Goal: Information Seeking & Learning: Learn about a topic

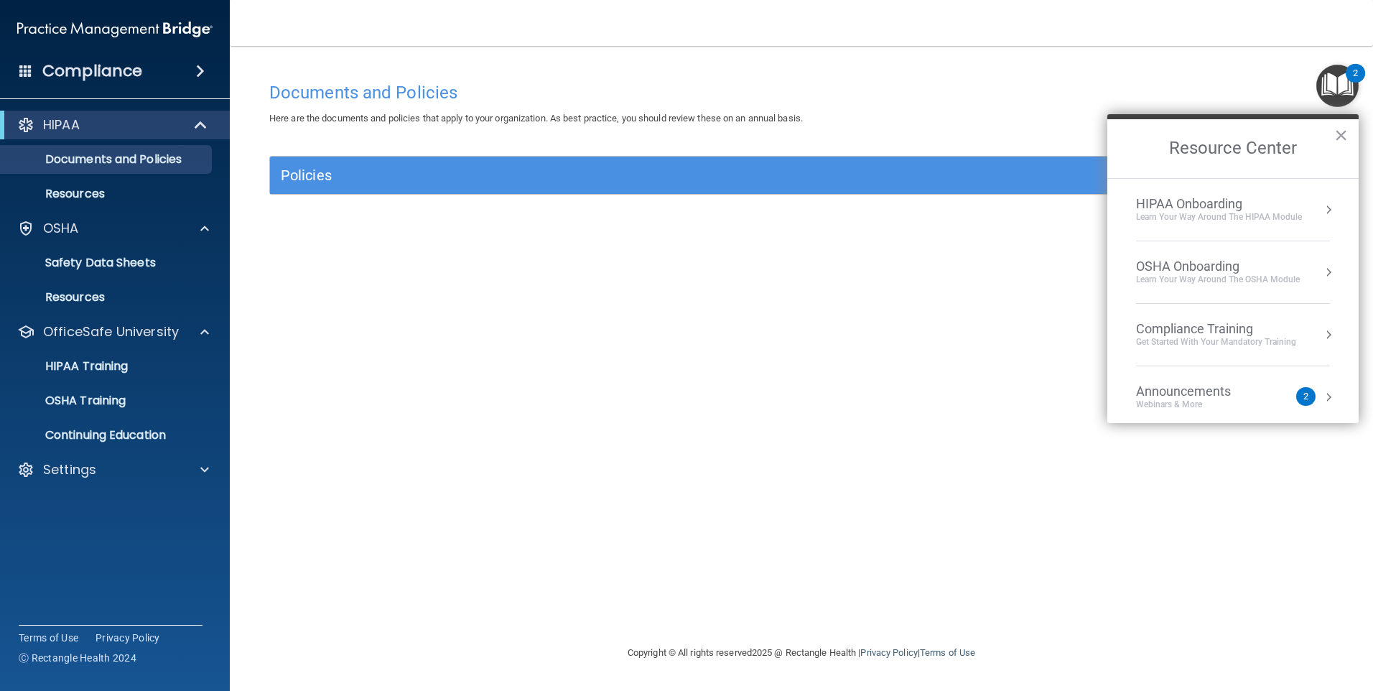
click at [589, 439] on div "Documents and Policies Here are the documents and policies that apply to your o…" at bounding box center [802, 360] width 1086 height 570
click at [1335, 131] on button "×" at bounding box center [1341, 135] width 14 height 23
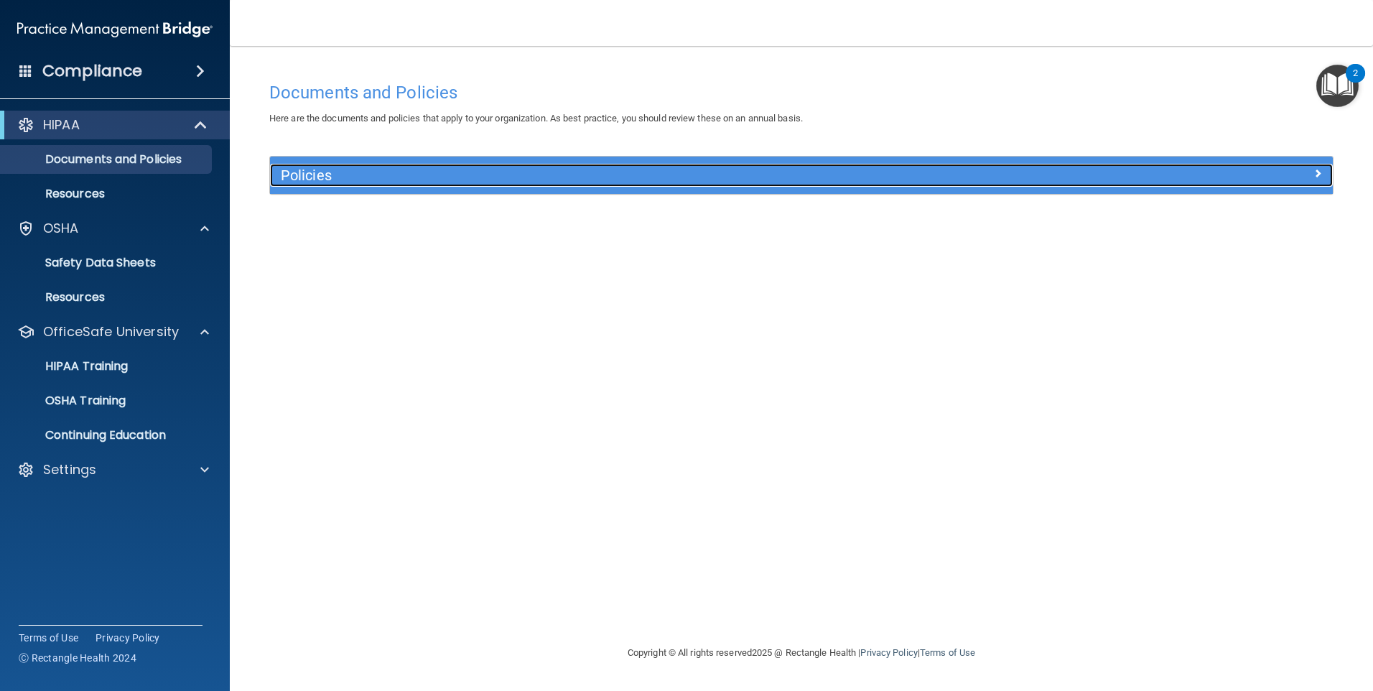
click at [362, 175] on h5 "Policies" at bounding box center [669, 175] width 776 height 16
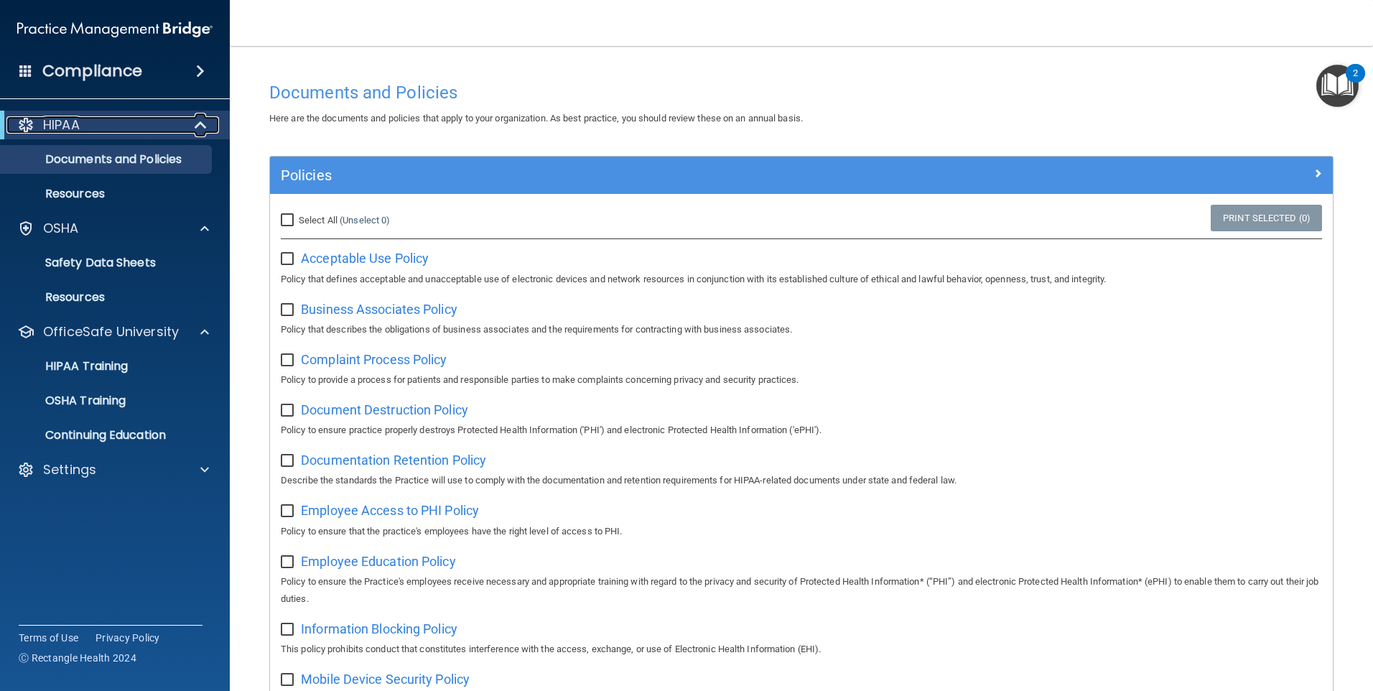
click at [91, 121] on div "HIPAA" at bounding box center [94, 124] width 177 height 17
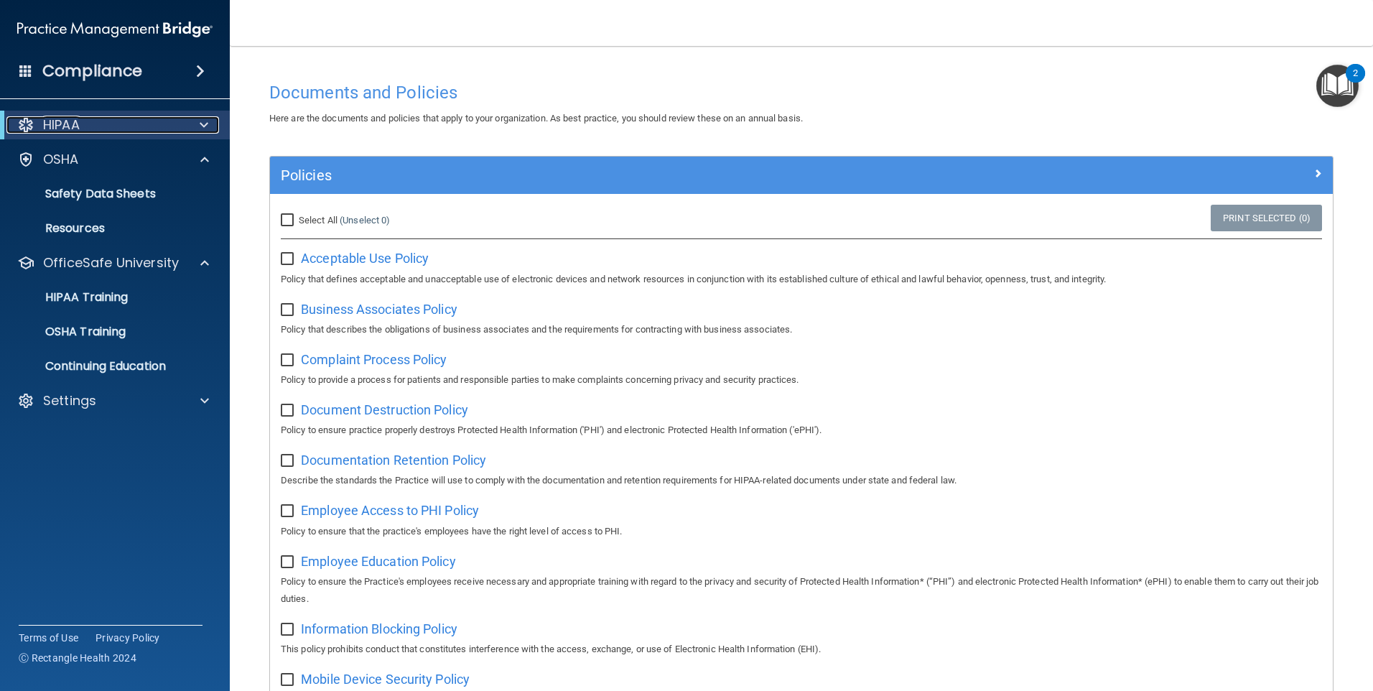
click at [91, 121] on div "HIPAA" at bounding box center [94, 124] width 177 height 17
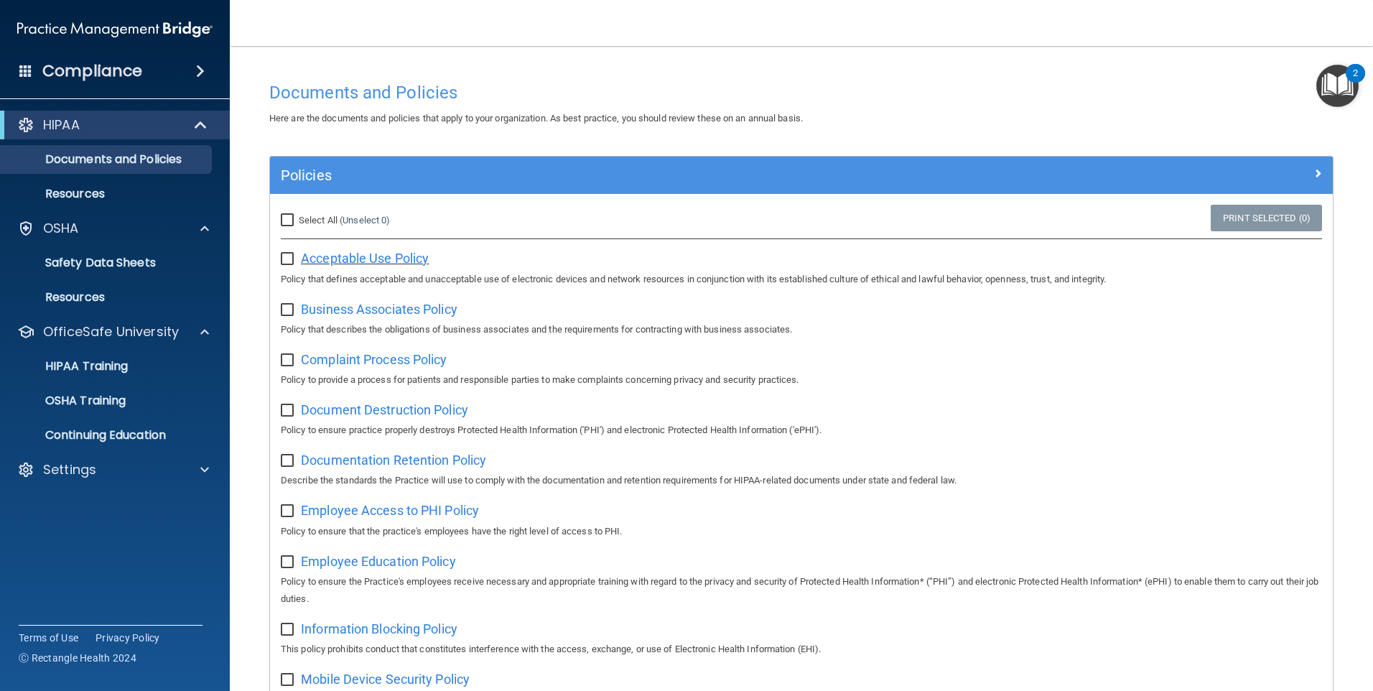
click at [365, 256] on span "Acceptable Use Policy" at bounding box center [365, 258] width 128 height 15
click at [57, 127] on p "HIPAA" at bounding box center [61, 124] width 37 height 17
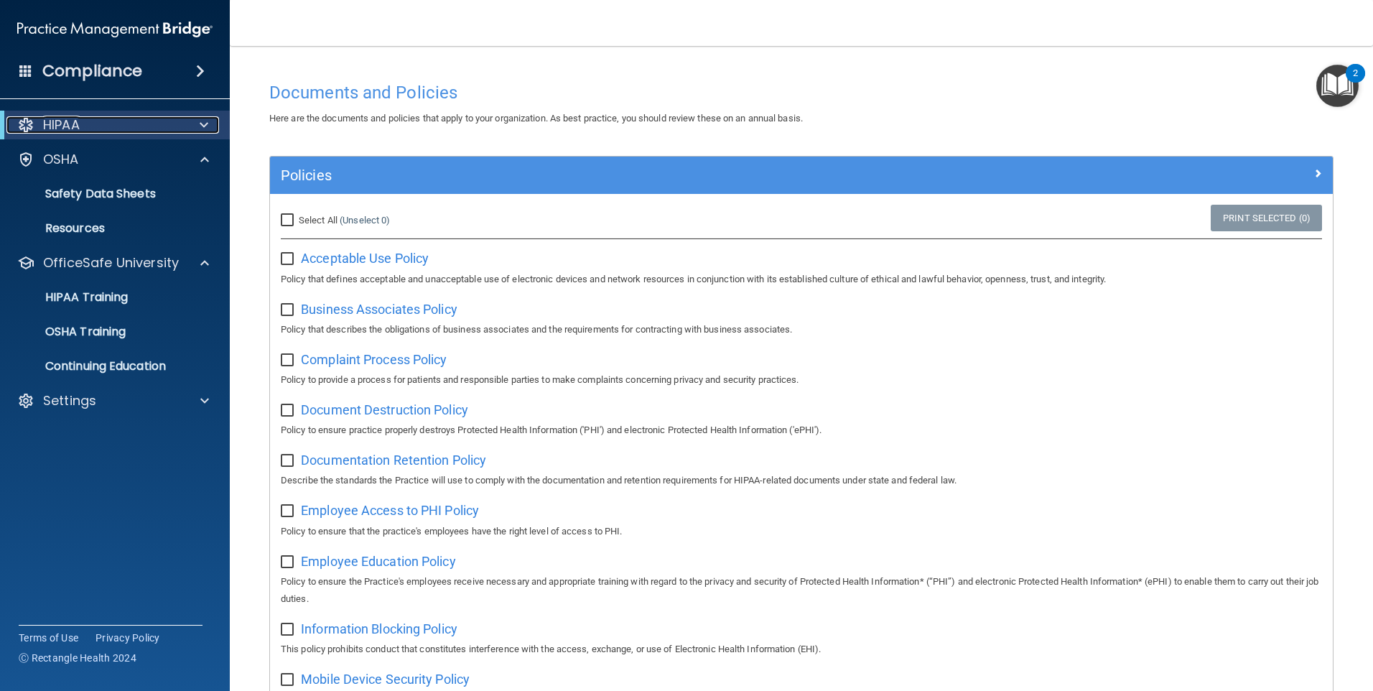
click at [57, 127] on p "HIPAA" at bounding box center [61, 124] width 37 height 17
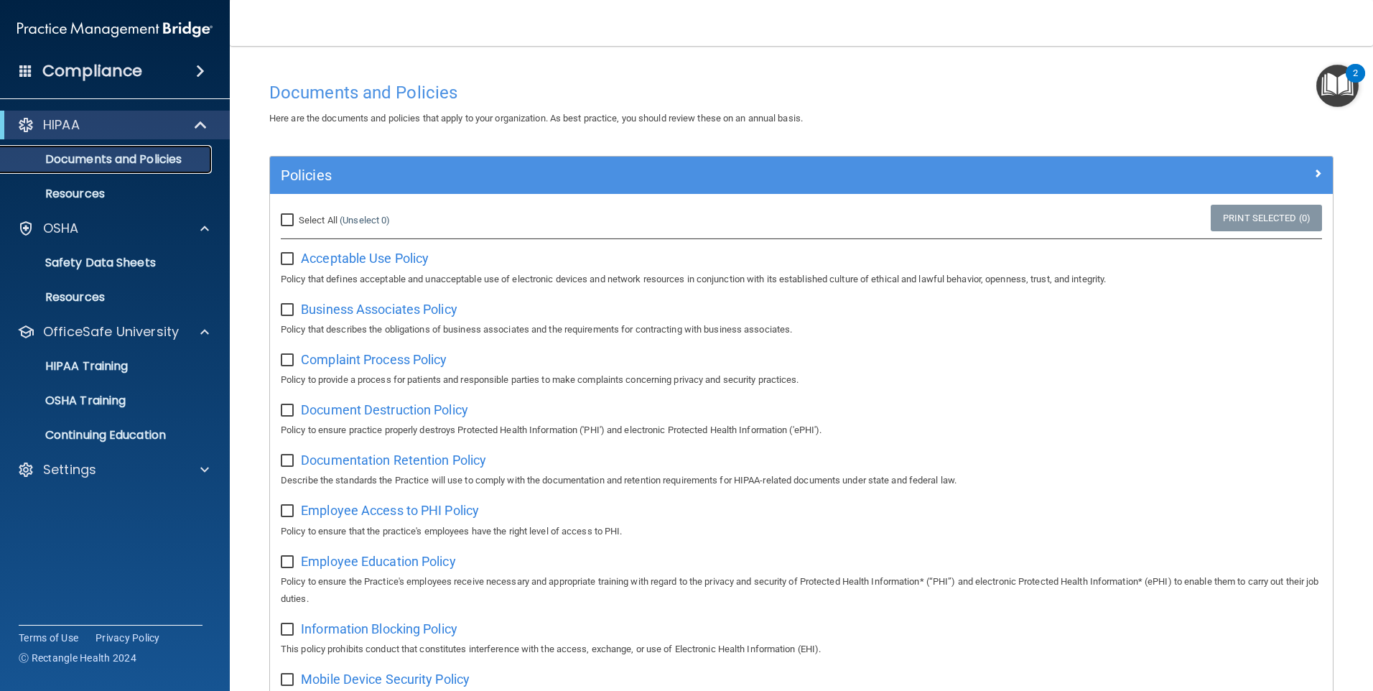
click at [67, 156] on p "Documents and Policies" at bounding box center [107, 159] width 196 height 14
click at [53, 194] on p "Resources" at bounding box center [107, 194] width 196 height 14
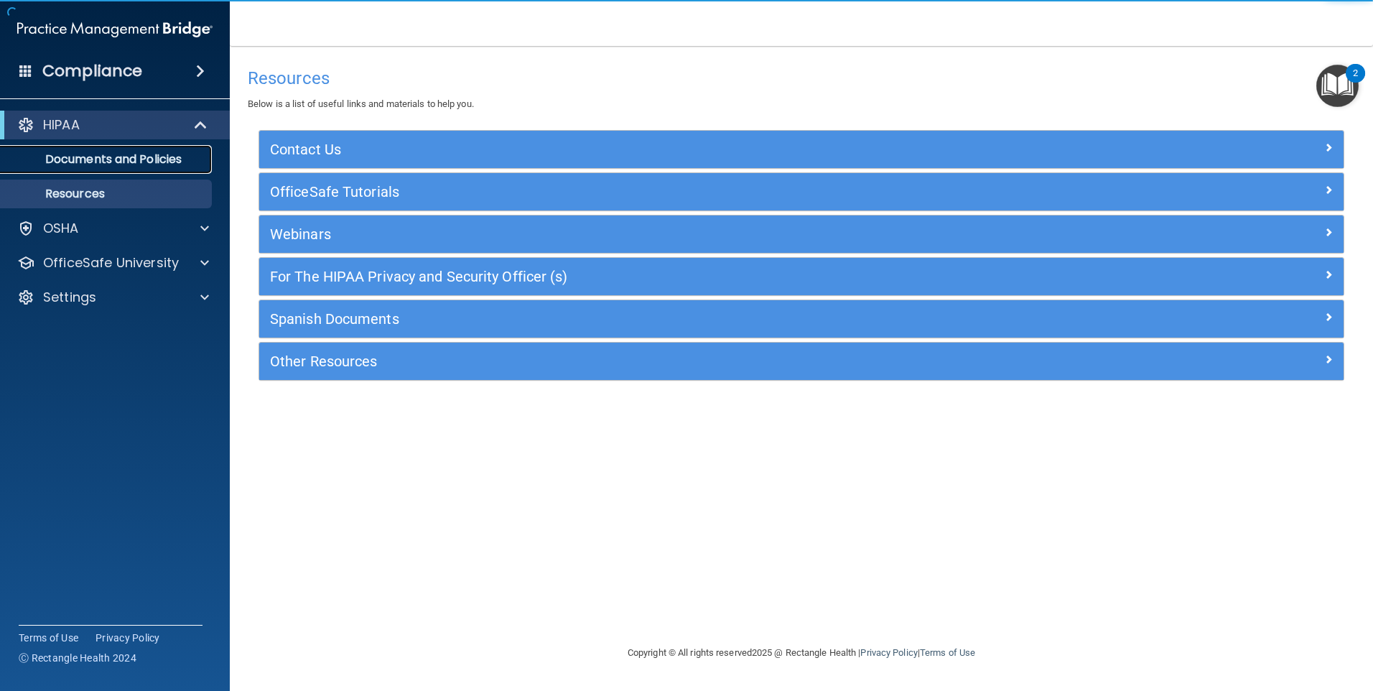
click at [69, 162] on p "Documents and Policies" at bounding box center [107, 159] width 196 height 14
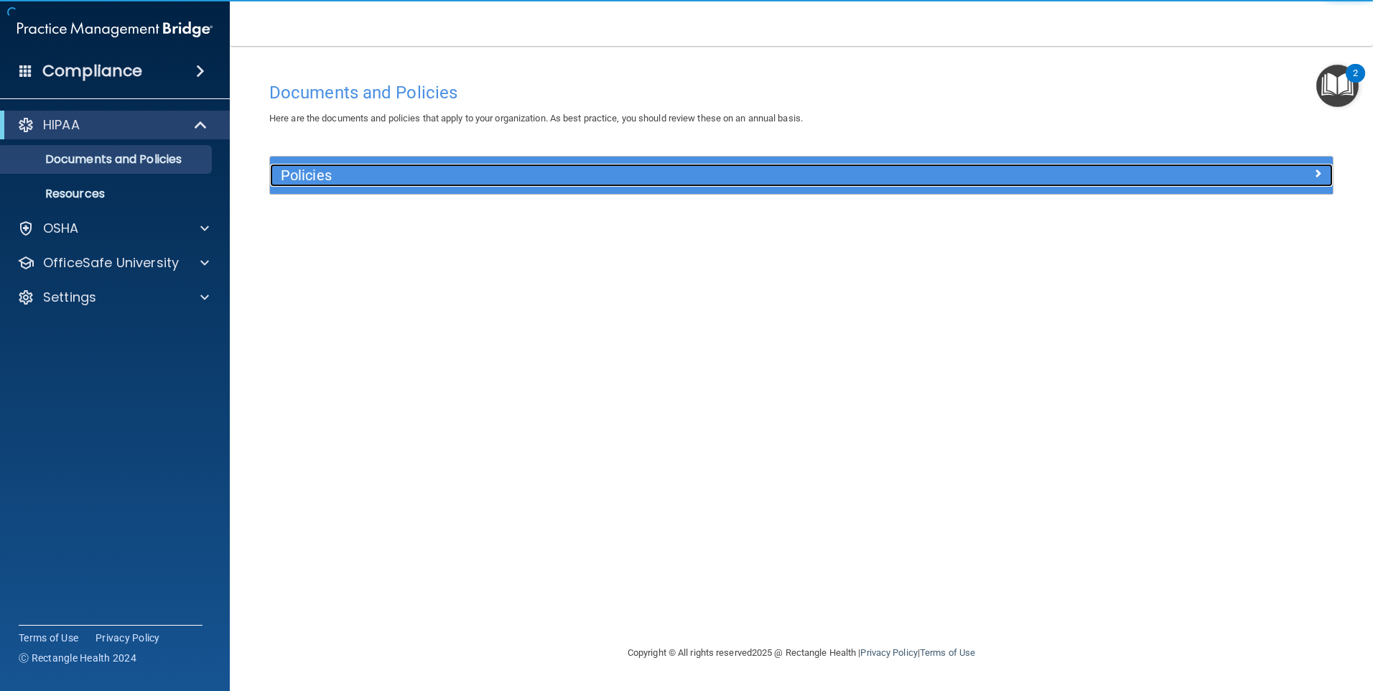
click at [333, 182] on h5 "Policies" at bounding box center [669, 175] width 776 height 16
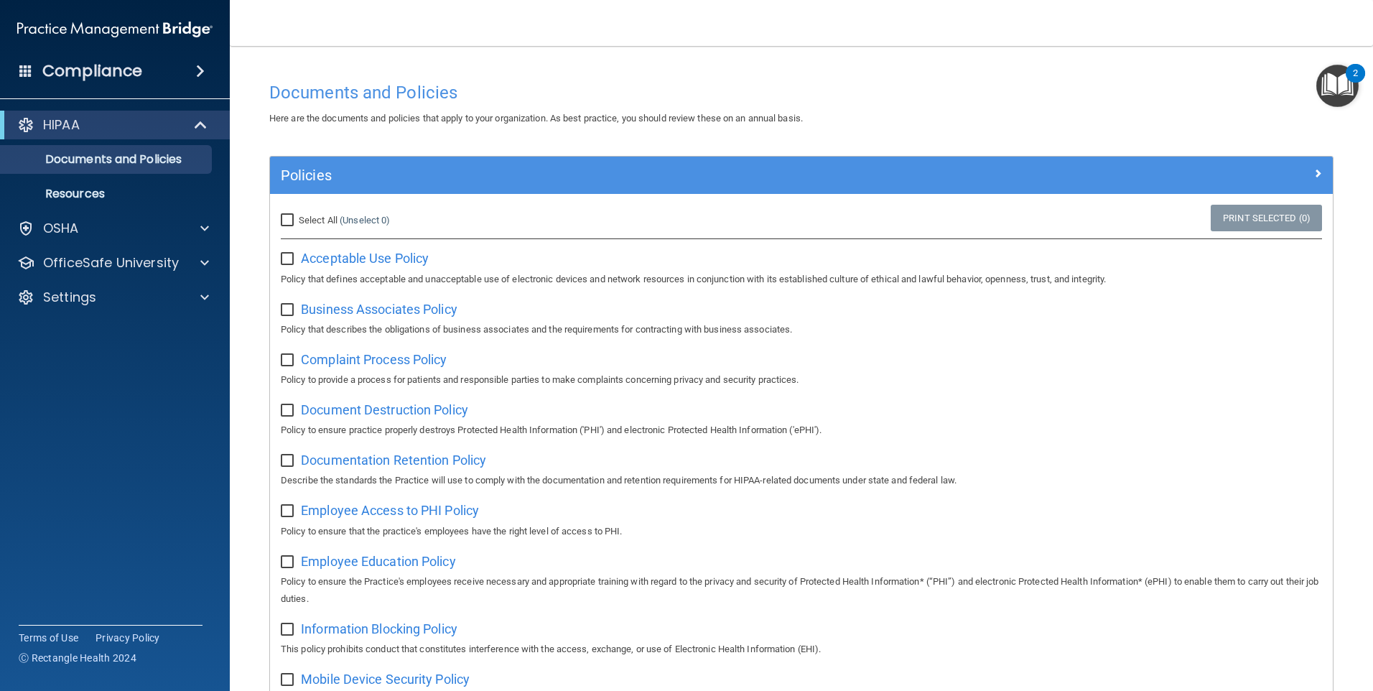
click at [98, 70] on h4 "Compliance" at bounding box center [92, 71] width 100 height 20
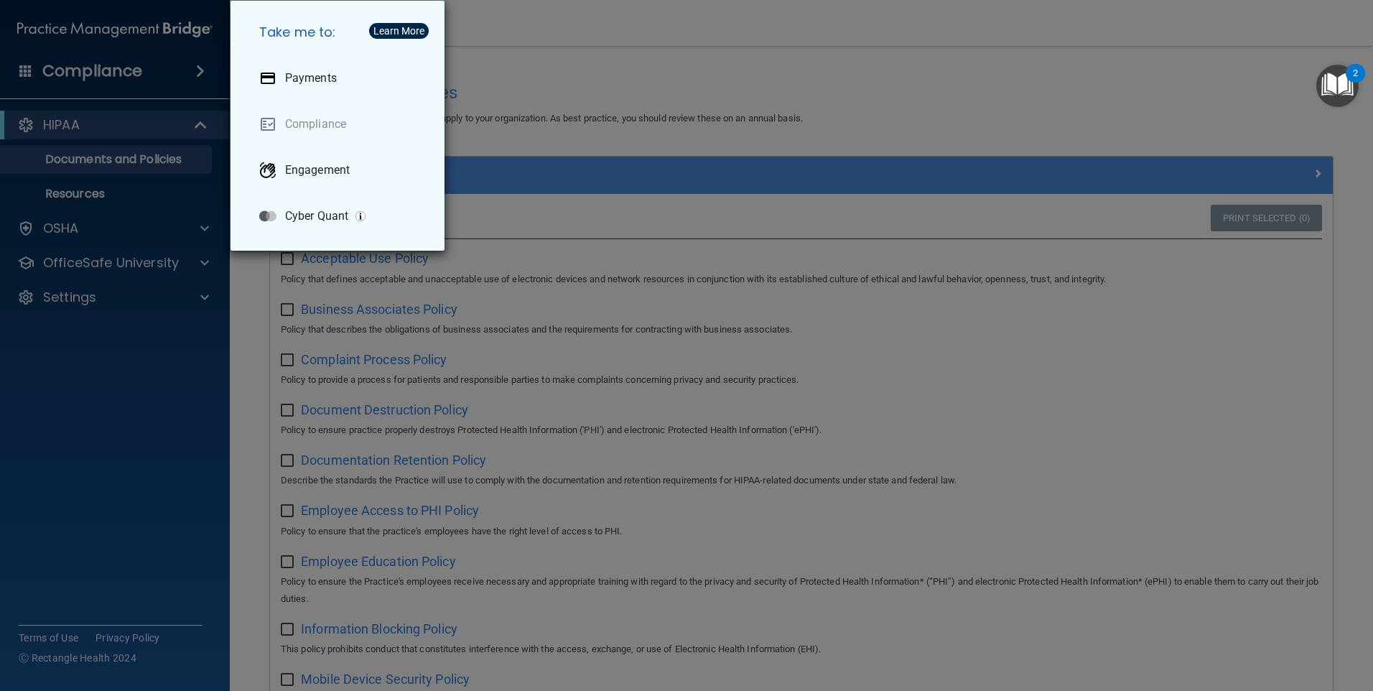
click at [190, 341] on div "Take me to: Payments Compliance Engagement Cyber Quant" at bounding box center [686, 345] width 1373 height 691
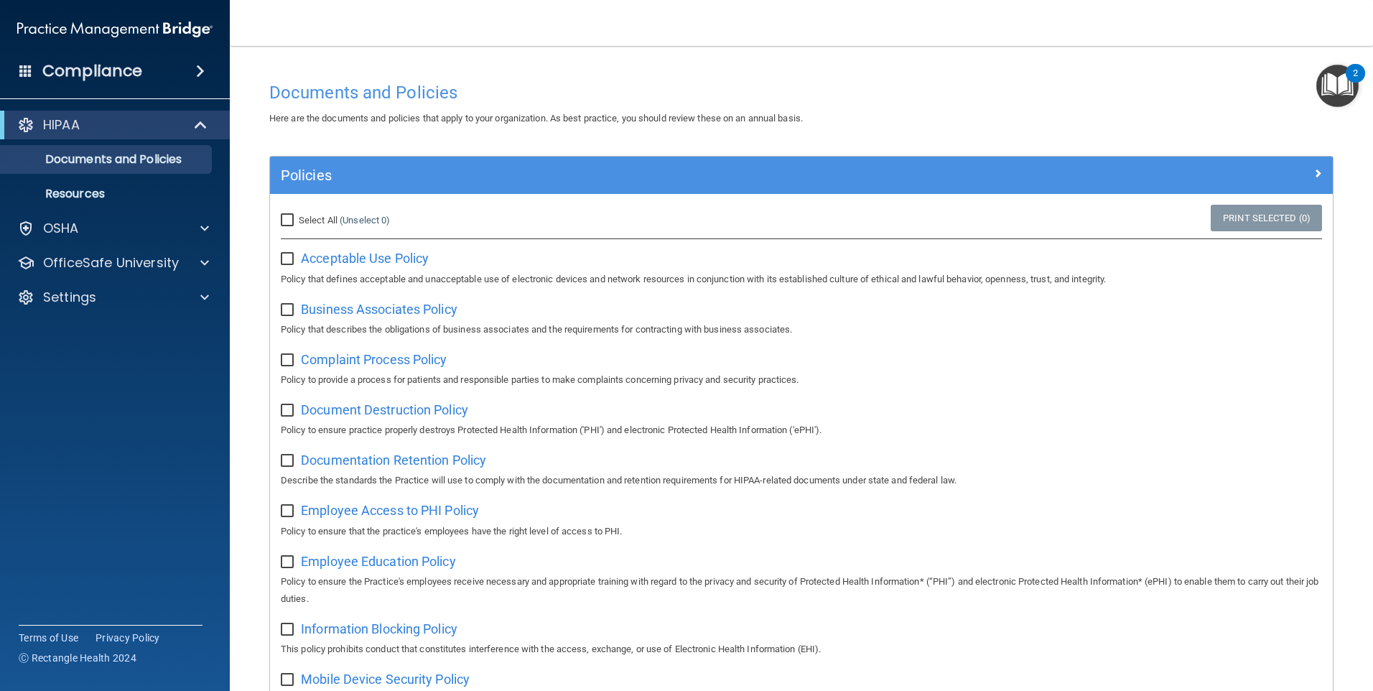
click at [200, 68] on span at bounding box center [200, 70] width 9 height 17
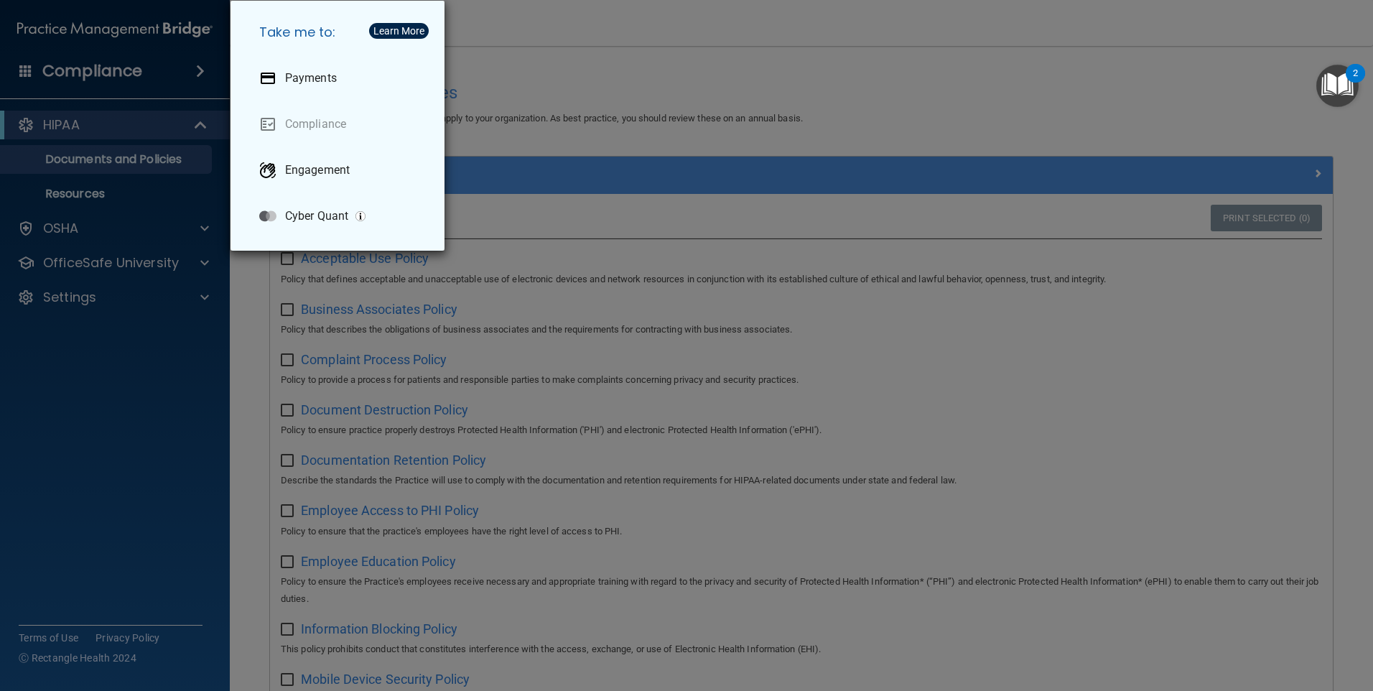
click at [177, 439] on div "Take me to: Payments Compliance Engagement Cyber Quant" at bounding box center [686, 345] width 1373 height 691
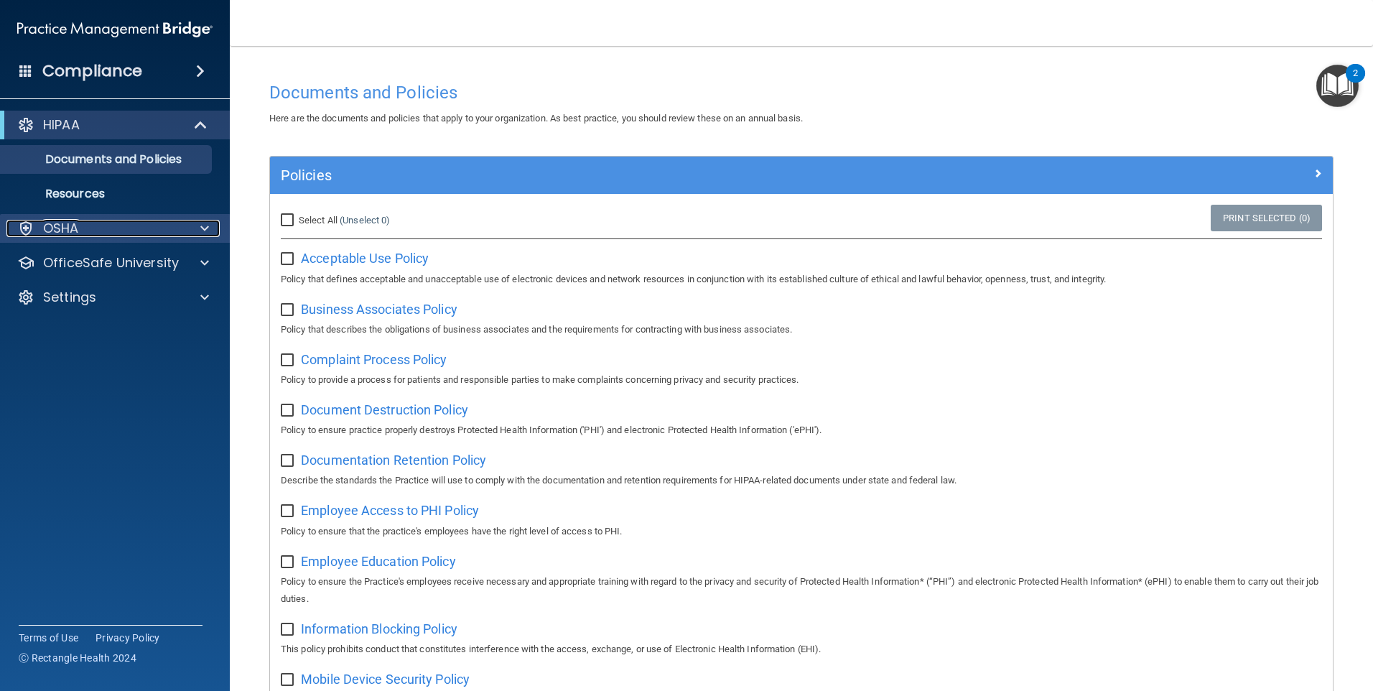
click at [198, 225] on div at bounding box center [203, 228] width 36 height 17
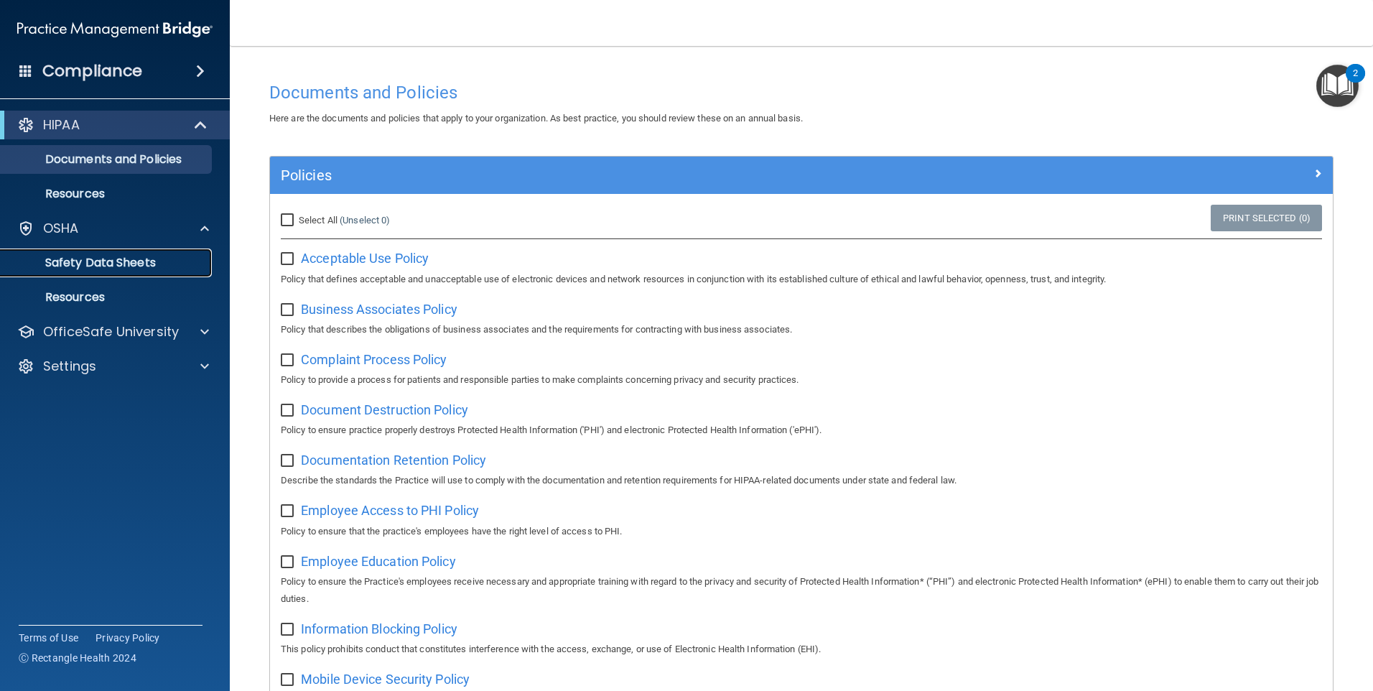
click at [103, 267] on p "Safety Data Sheets" at bounding box center [107, 263] width 196 height 14
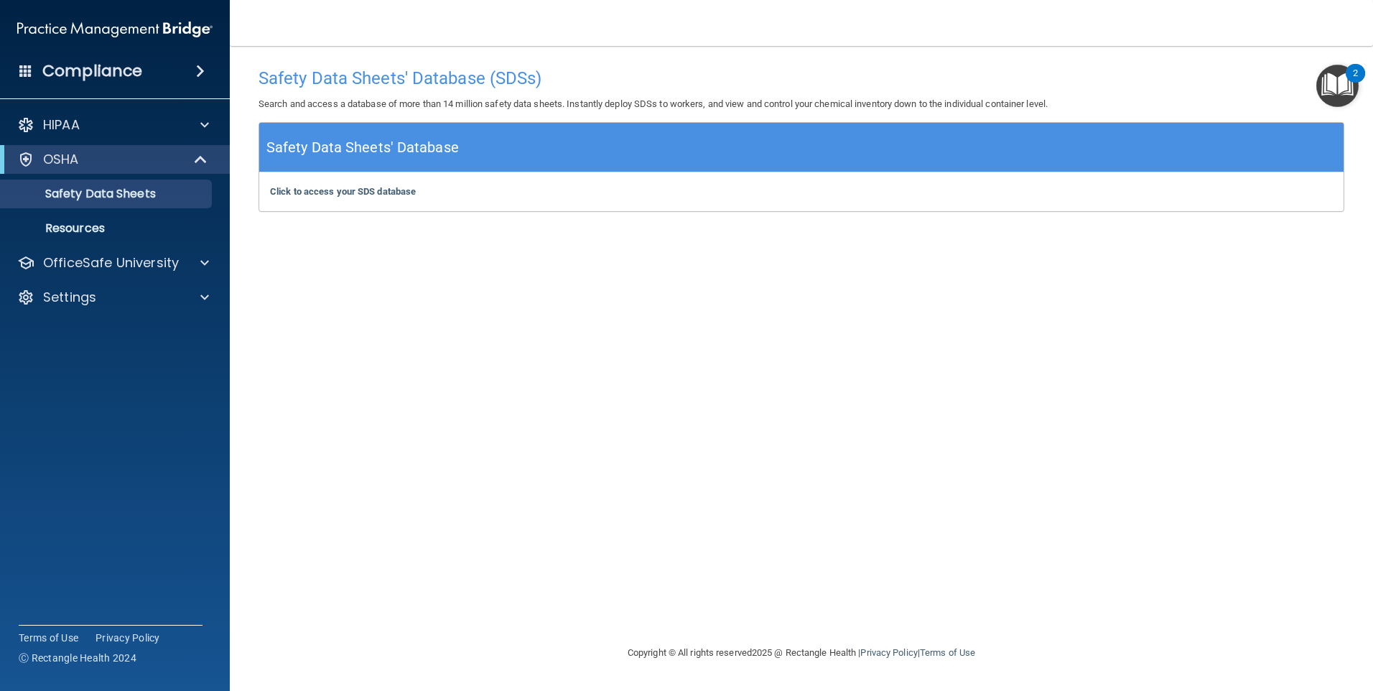
click at [82, 32] on img at bounding box center [114, 29] width 195 height 29
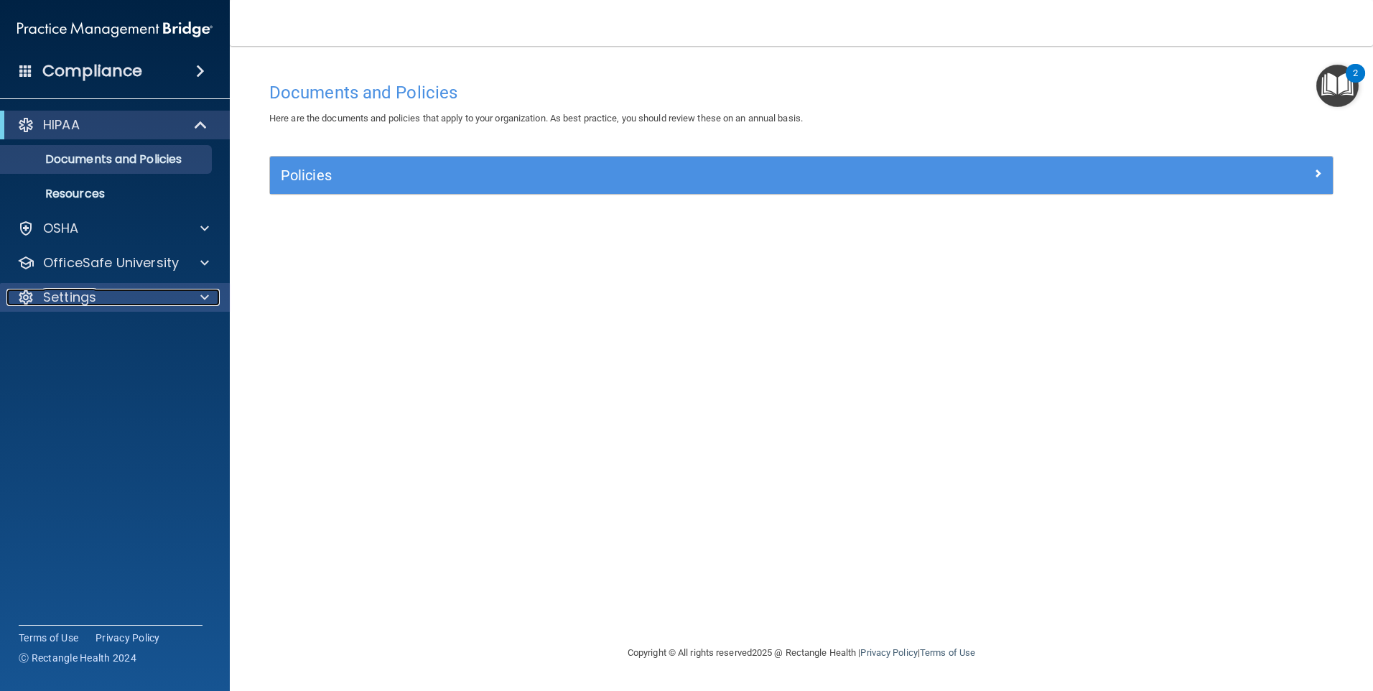
click at [209, 289] on div at bounding box center [203, 297] width 36 height 17
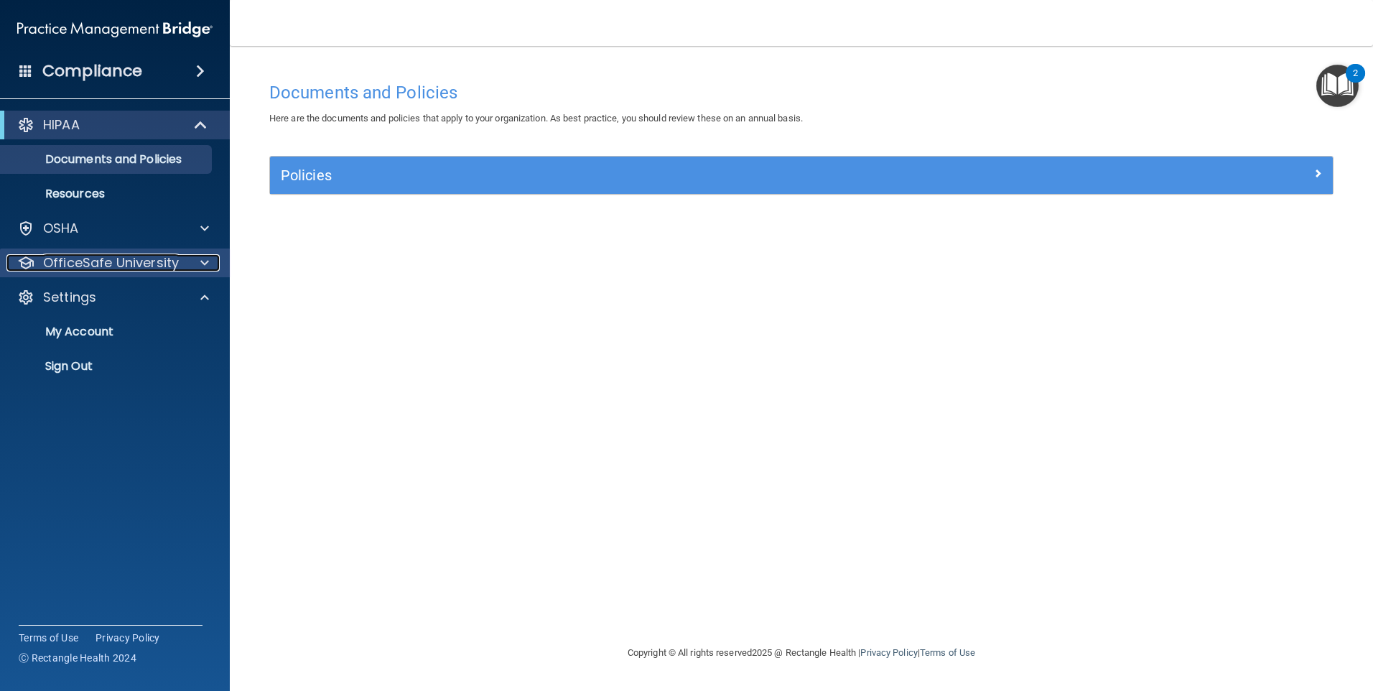
click at [210, 266] on div at bounding box center [203, 262] width 36 height 17
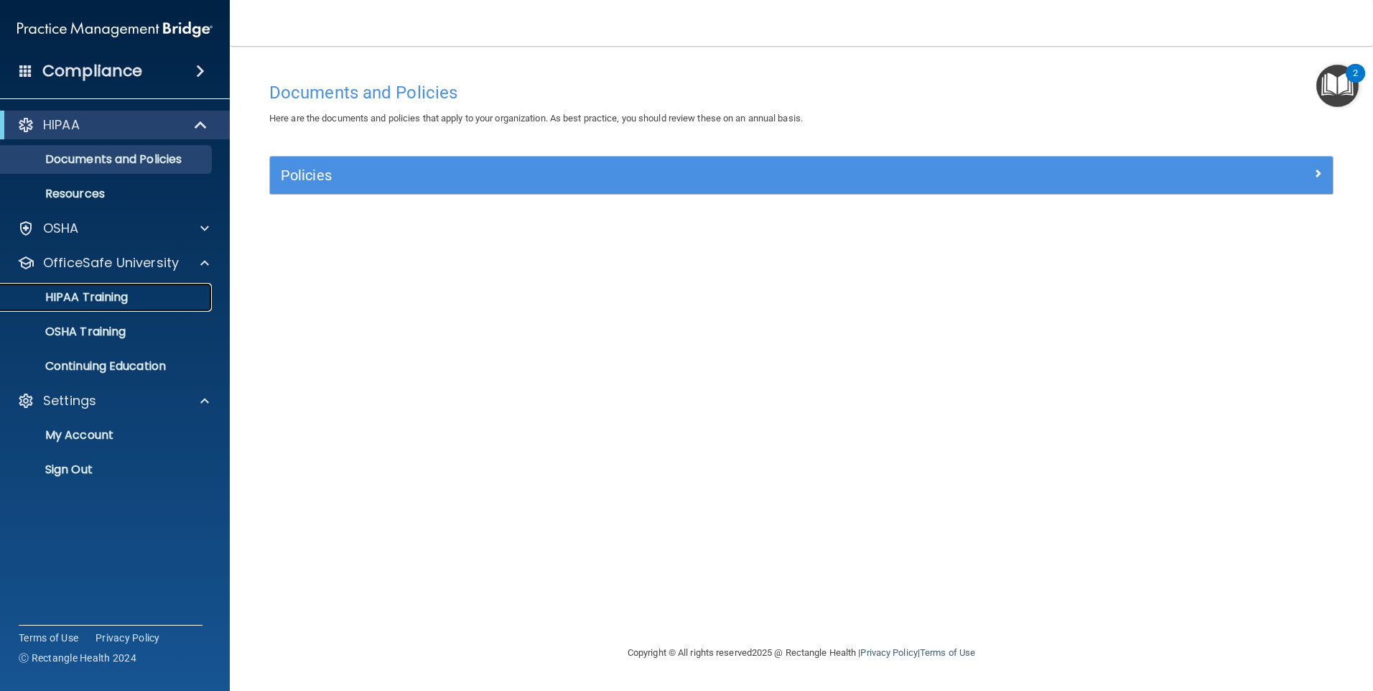
click at [107, 294] on p "HIPAA Training" at bounding box center [68, 297] width 119 height 14
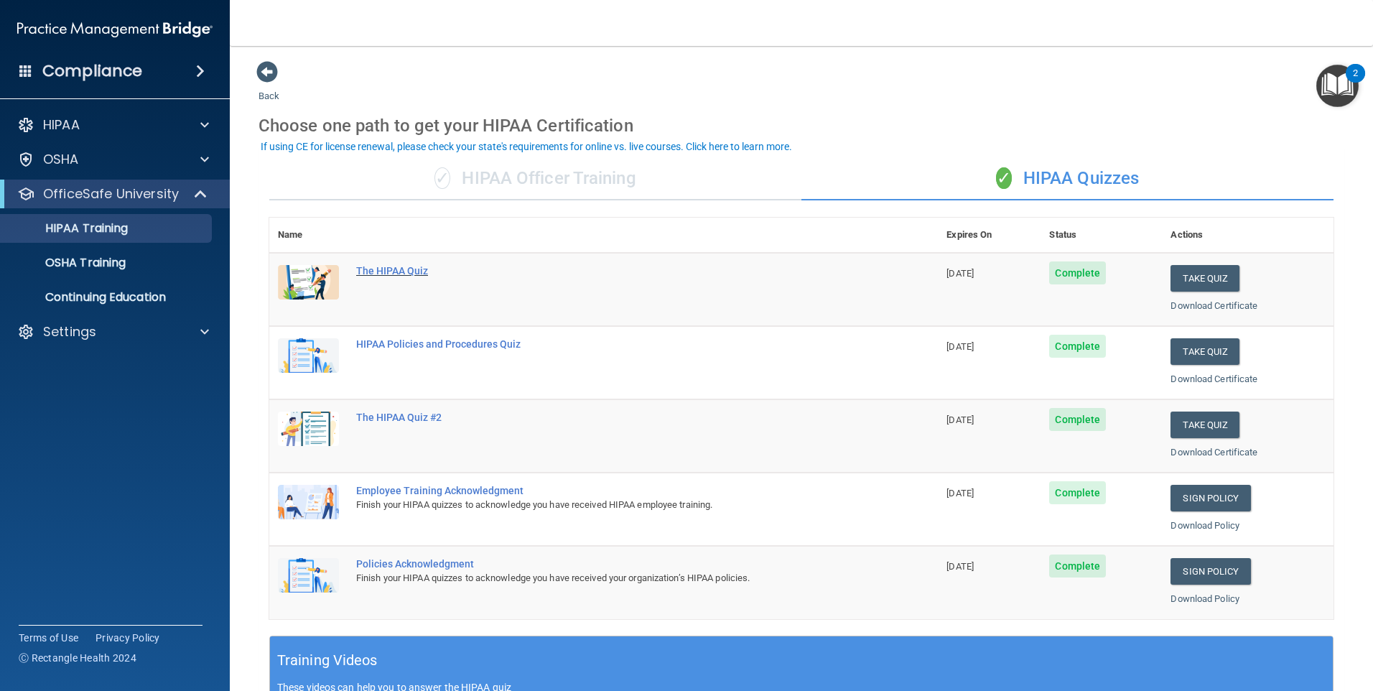
click at [407, 274] on div "The HIPAA Quiz" at bounding box center [611, 270] width 510 height 11
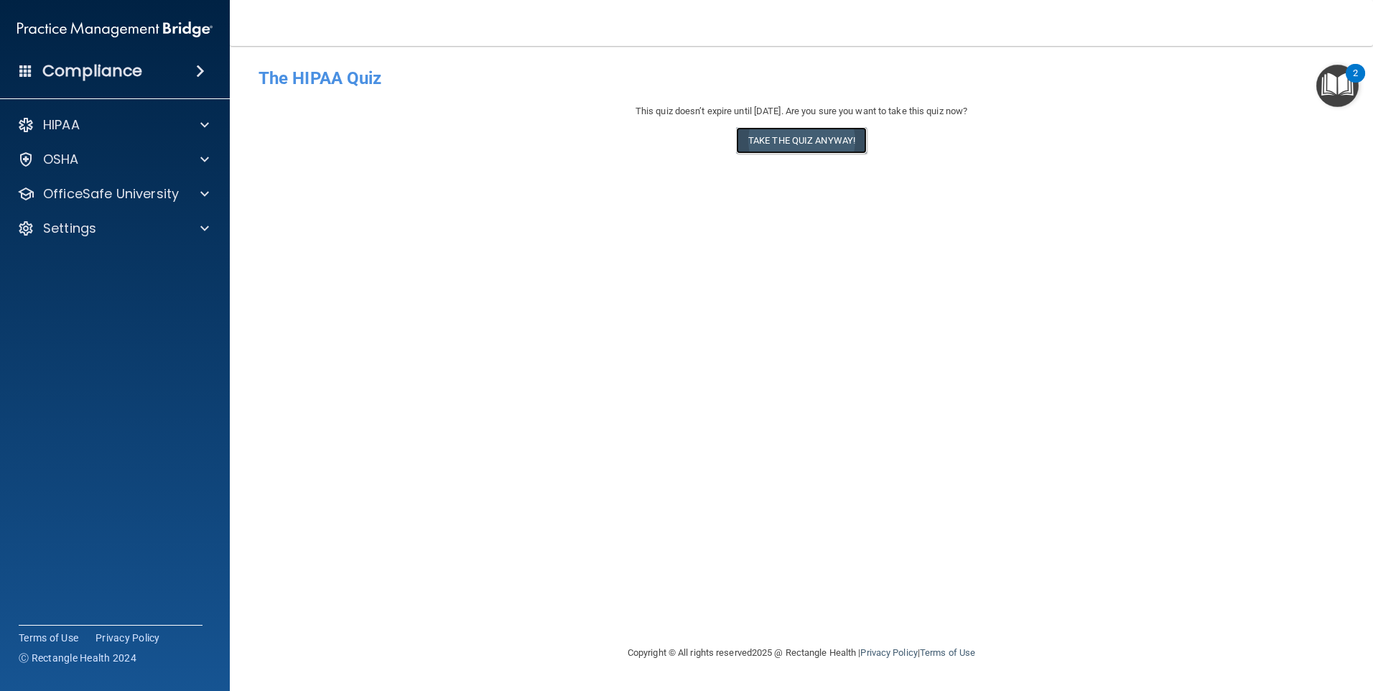
click at [755, 138] on button "Take the quiz anyway!" at bounding box center [801, 140] width 131 height 27
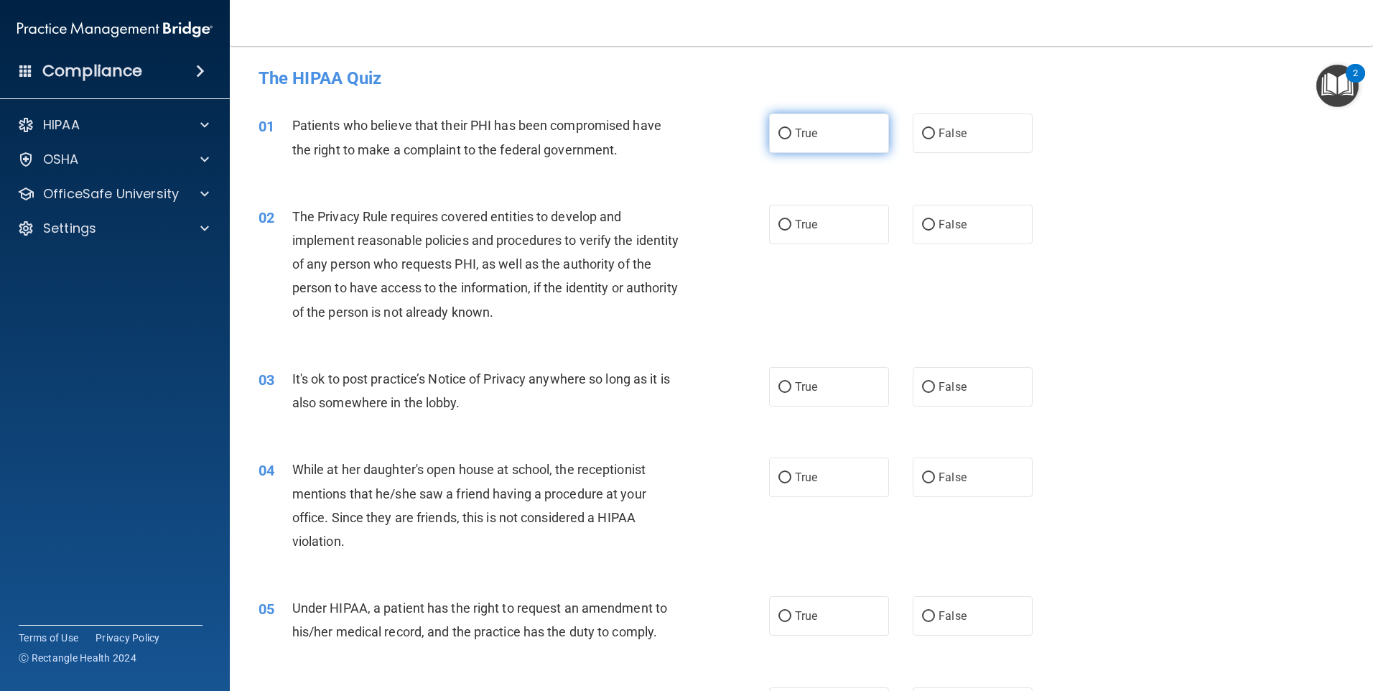
click at [789, 129] on label "True" at bounding box center [829, 133] width 120 height 40
click at [789, 129] on input "True" at bounding box center [785, 134] width 13 height 11
radio input "true"
click at [811, 210] on label "True" at bounding box center [829, 225] width 120 height 40
click at [791, 220] on input "True" at bounding box center [785, 225] width 13 height 11
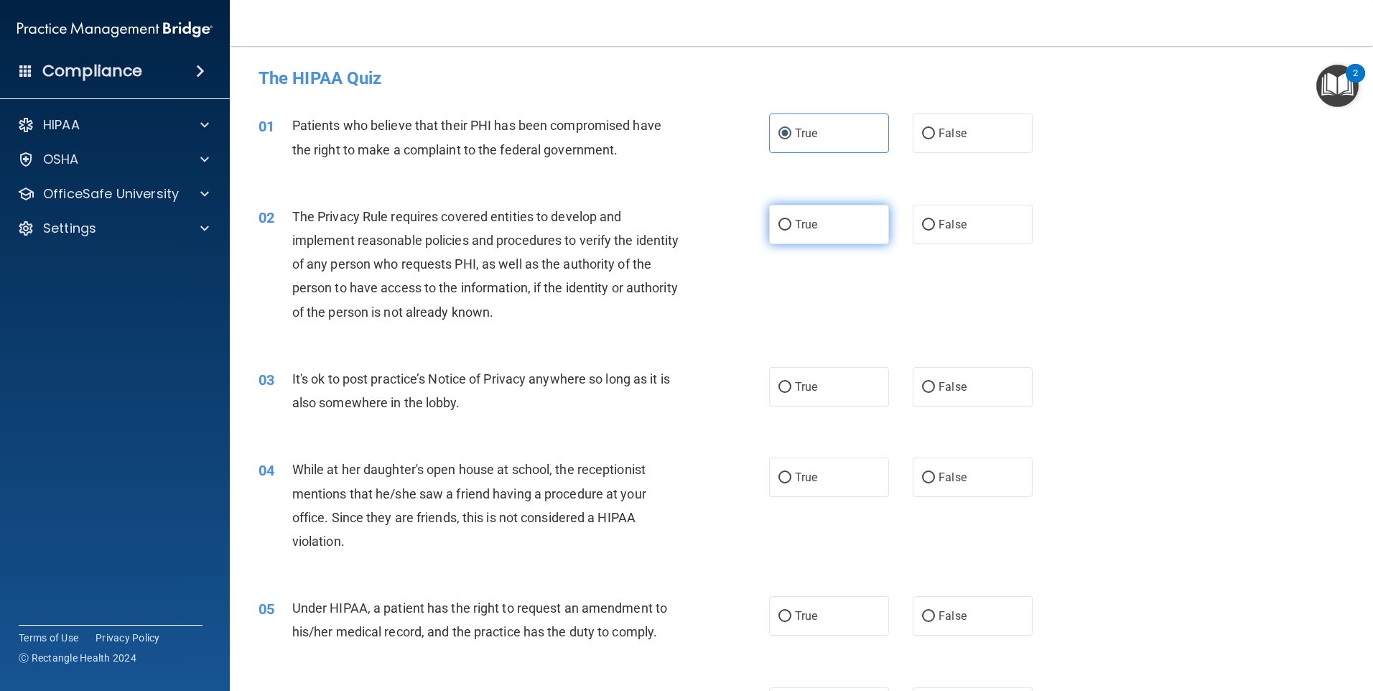
radio input "true"
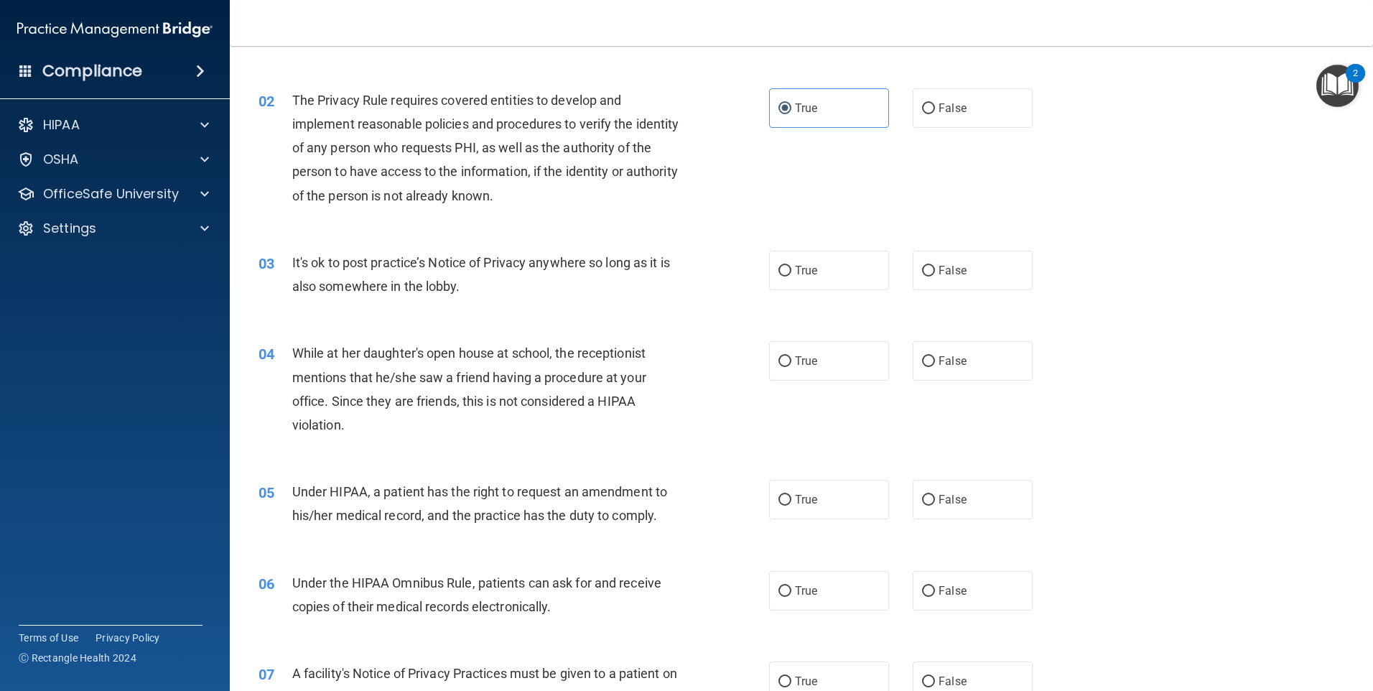
scroll to position [144, 0]
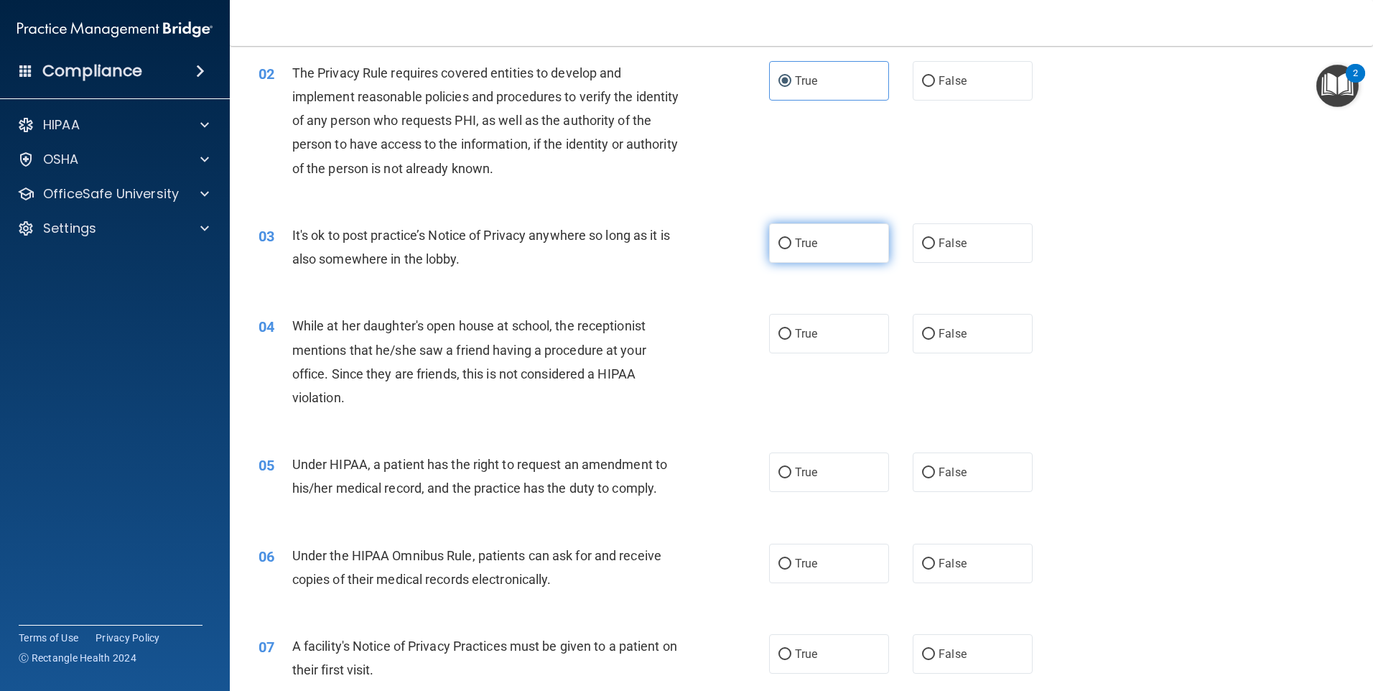
click at [779, 249] on input "True" at bounding box center [785, 243] width 13 height 11
radio input "true"
click at [945, 329] on span "False" at bounding box center [953, 334] width 28 height 14
click at [935, 329] on input "False" at bounding box center [928, 334] width 13 height 11
radio input "true"
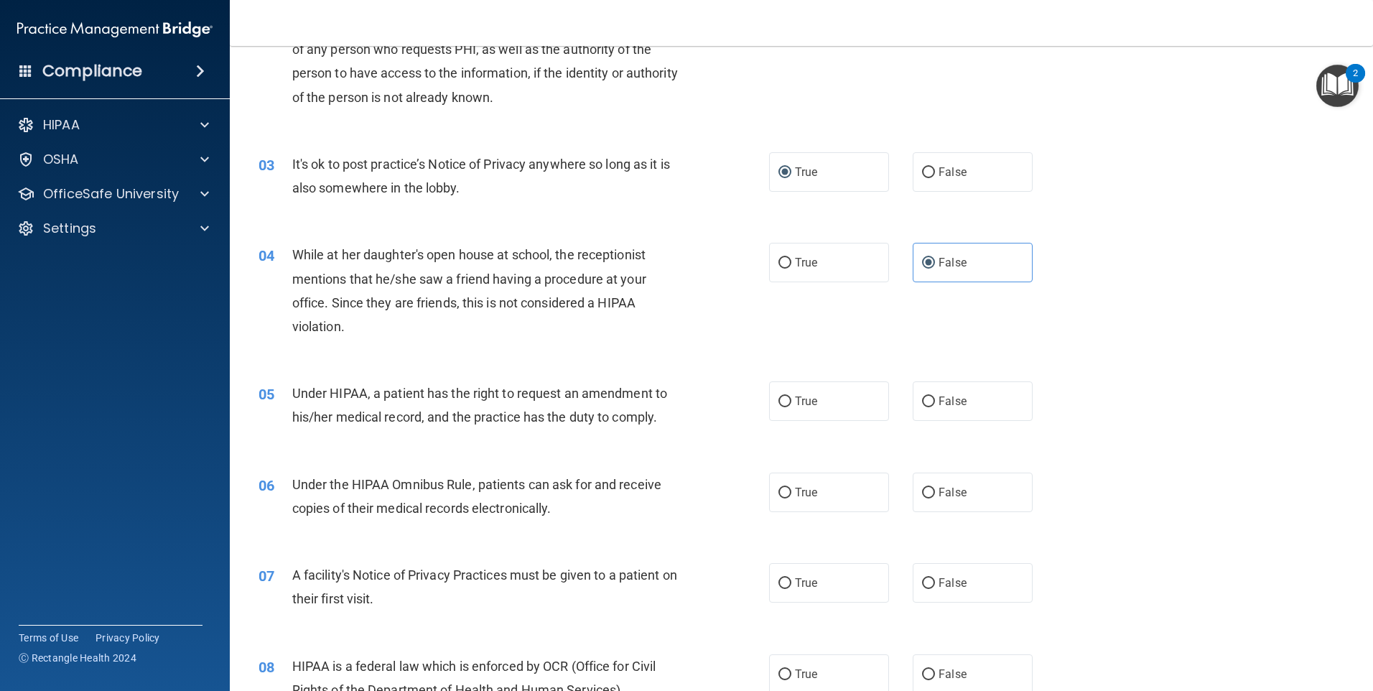
scroll to position [215, 0]
click at [781, 412] on label "True" at bounding box center [829, 401] width 120 height 40
click at [781, 407] on input "True" at bounding box center [785, 401] width 13 height 11
radio input "true"
